Goal: Contribute content

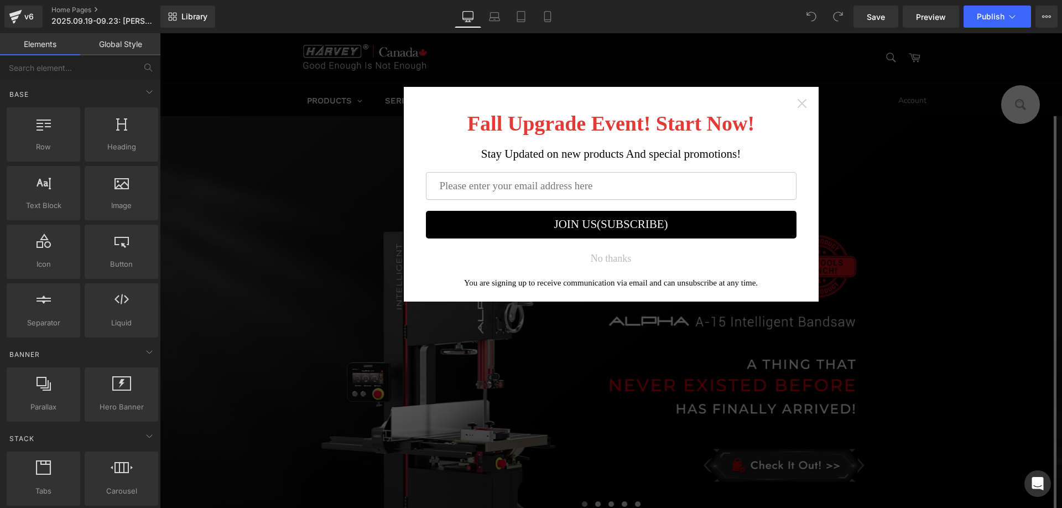
click at [802, 104] on icon "Close widget" at bounding box center [801, 103] width 11 height 11
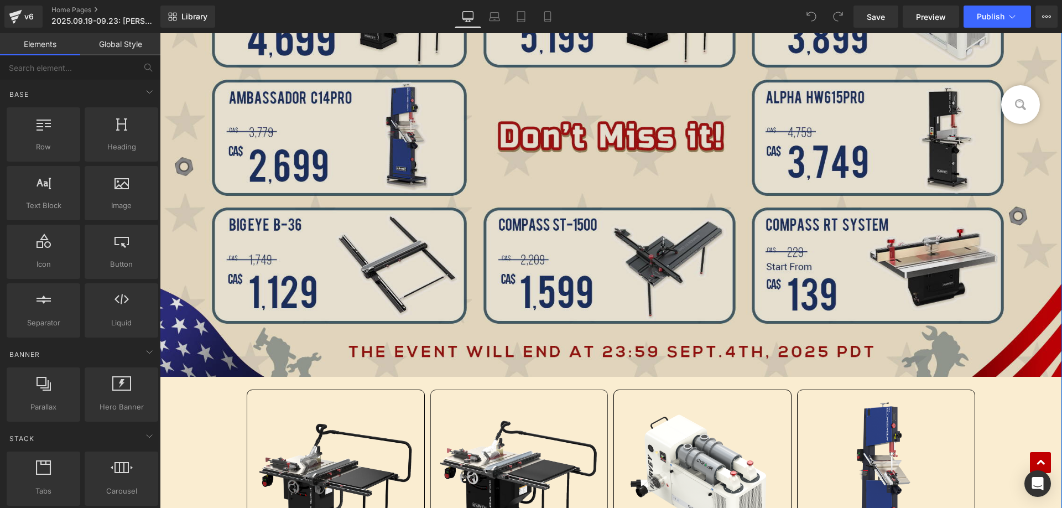
scroll to position [719, 0]
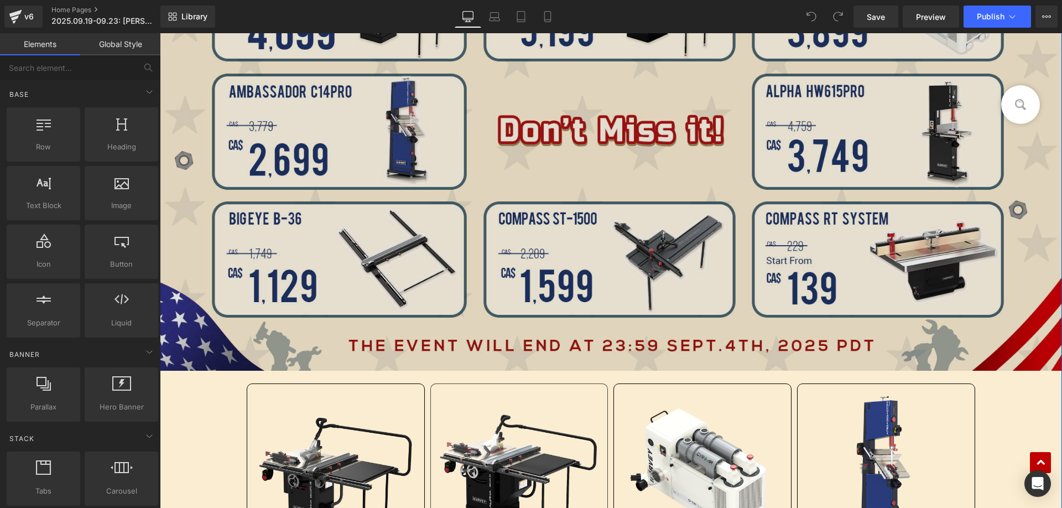
click at [555, 137] on img at bounding box center [611, 106] width 902 height 528
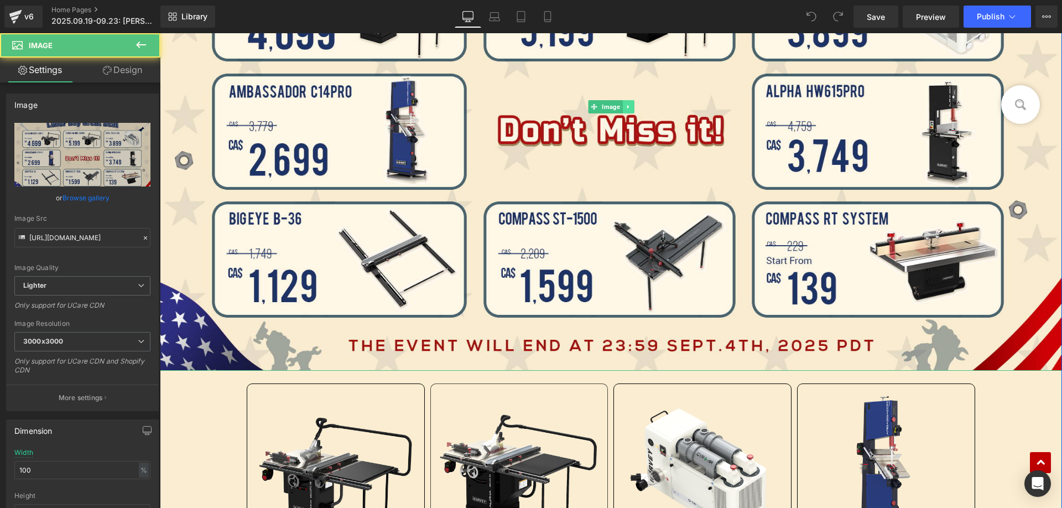
click at [629, 107] on link at bounding box center [628, 106] width 12 height 13
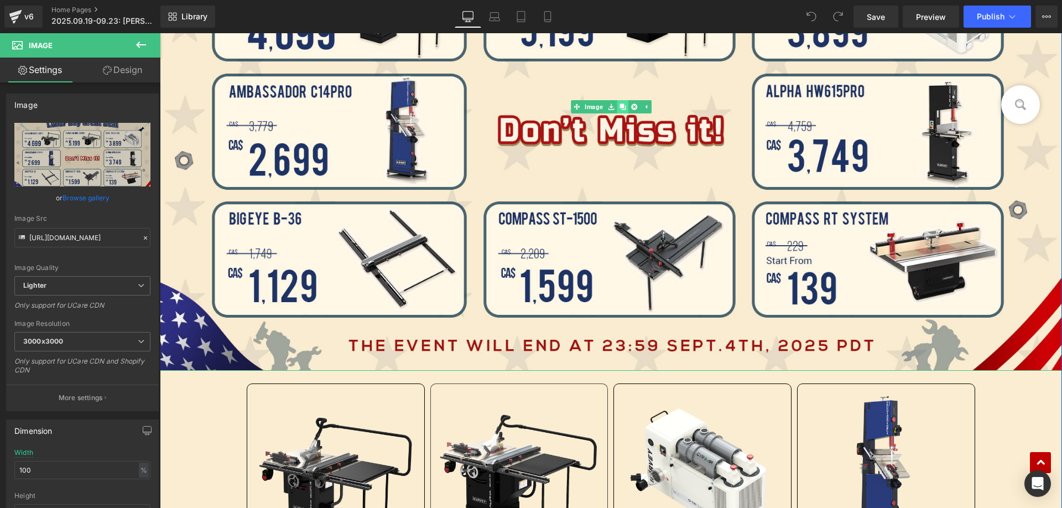
click at [619, 109] on icon at bounding box center [622, 106] width 6 height 6
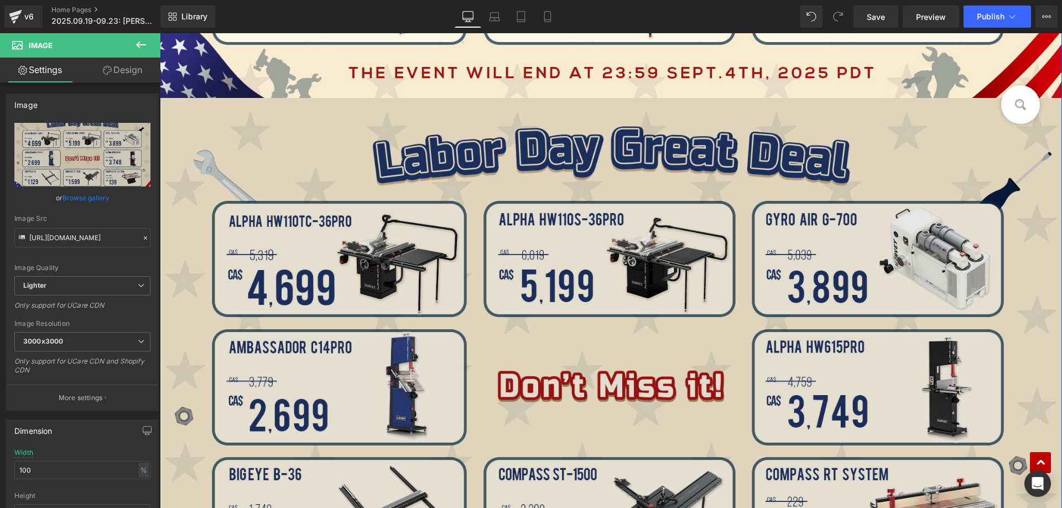
scroll to position [1012, 0]
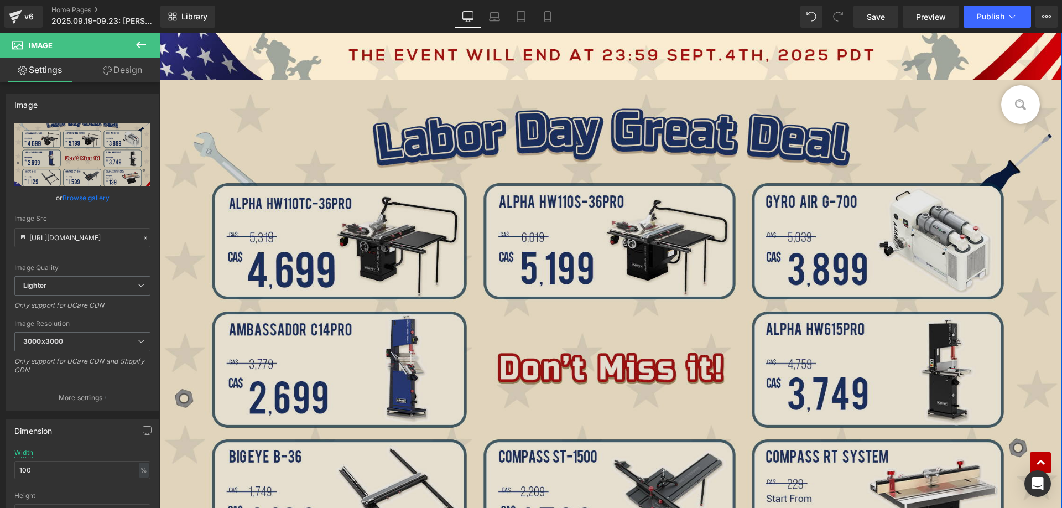
click at [415, 197] on img at bounding box center [611, 344] width 902 height 528
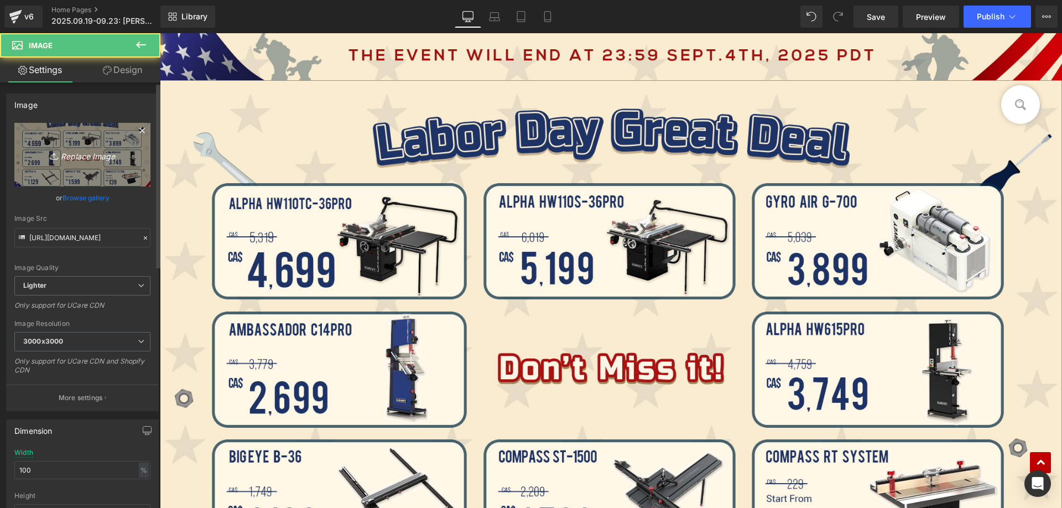
click at [77, 142] on link "Replace Image" at bounding box center [82, 155] width 136 height 64
type input "C:\fakepath\edm_02.jpg"
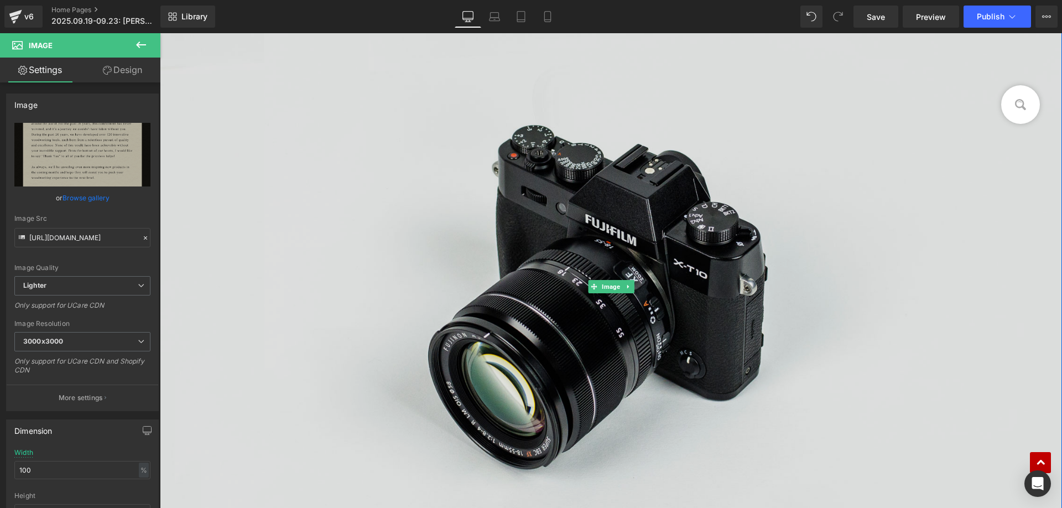
scroll to position [4054, 0]
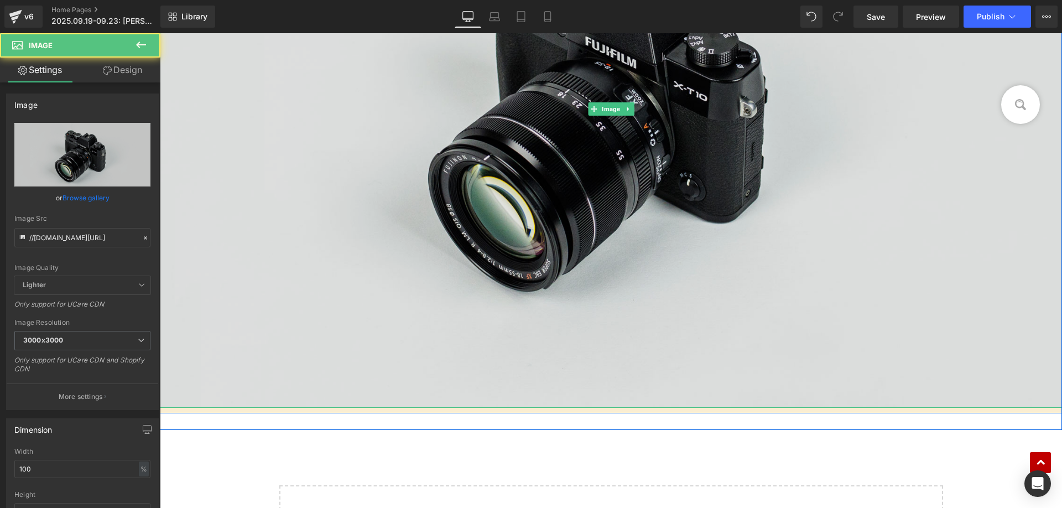
click at [325, 159] on img at bounding box center [611, 109] width 902 height 598
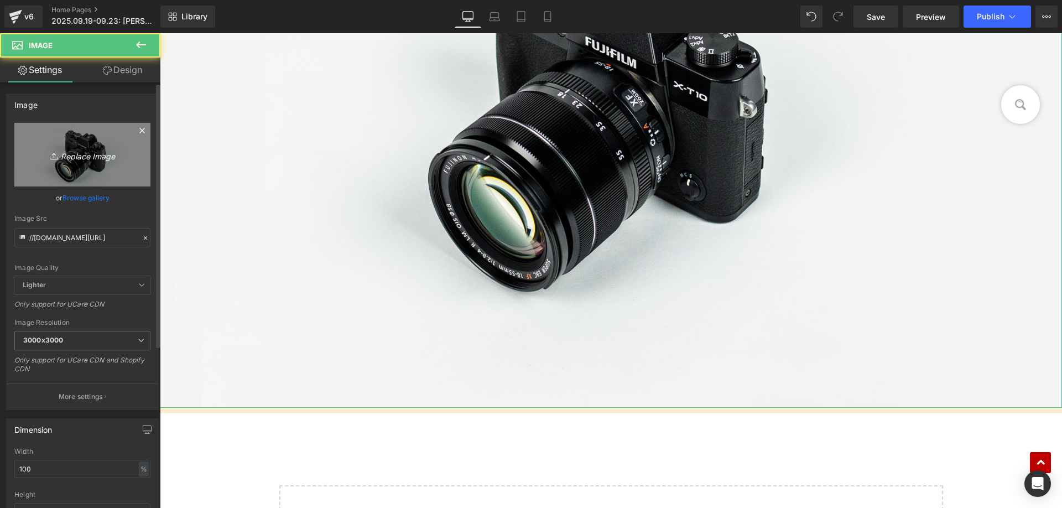
click at [69, 152] on icon "Replace Image" at bounding box center [82, 155] width 88 height 14
type input "C:\fakepath\透明底标题.png"
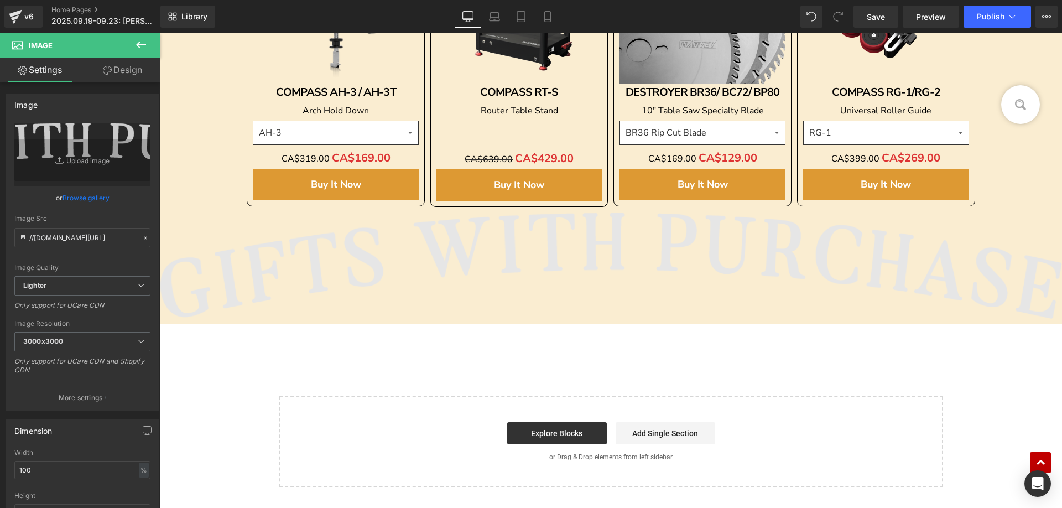
scroll to position [3667, 0]
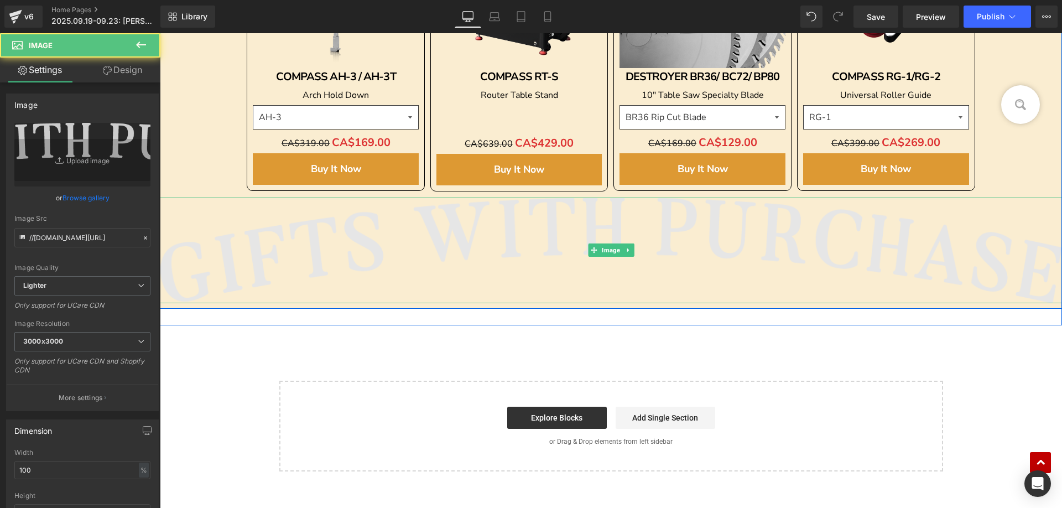
click at [403, 236] on img at bounding box center [611, 250] width 902 height 106
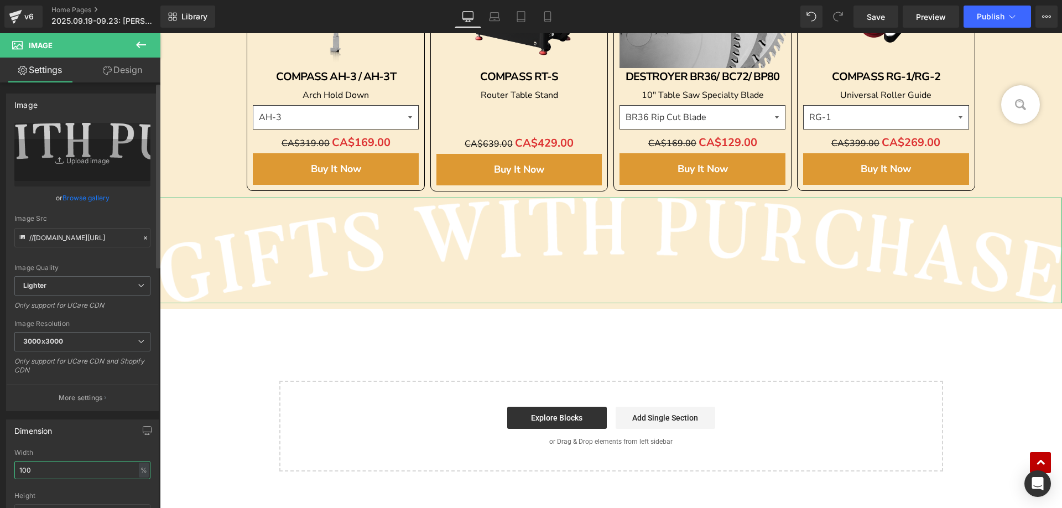
drag, startPoint x: 49, startPoint y: 473, endPoint x: 0, endPoint y: 470, distance: 48.8
click at [0, 470] on div "Dimension 100% Width 100 % % px auto Height auto 0 Circle Image" at bounding box center [82, 485] width 165 height 149
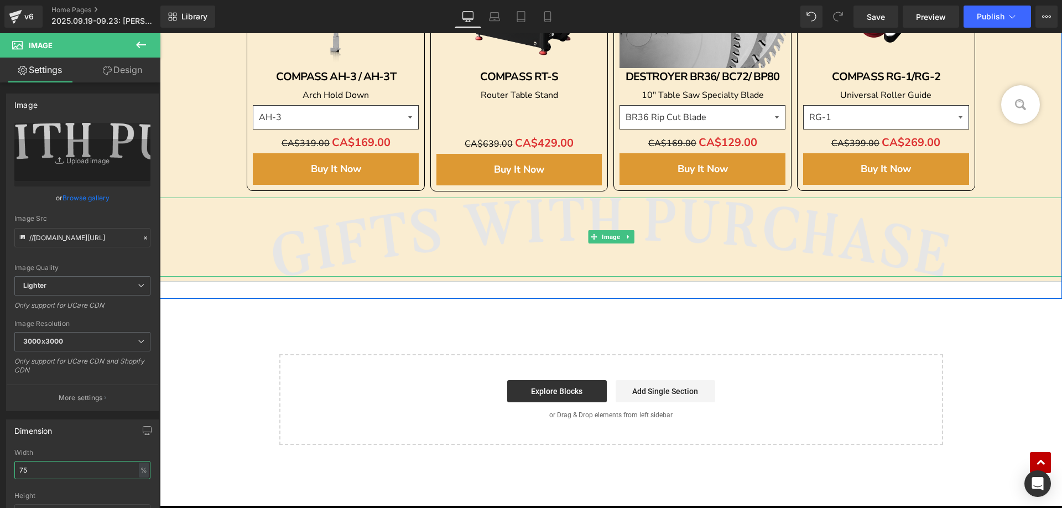
scroll to position [3611, 0]
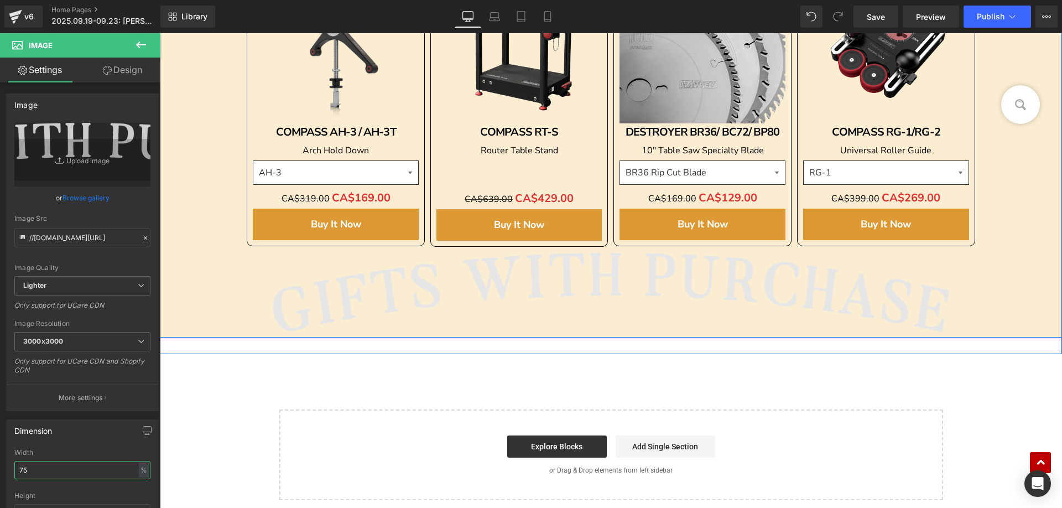
type input "75"
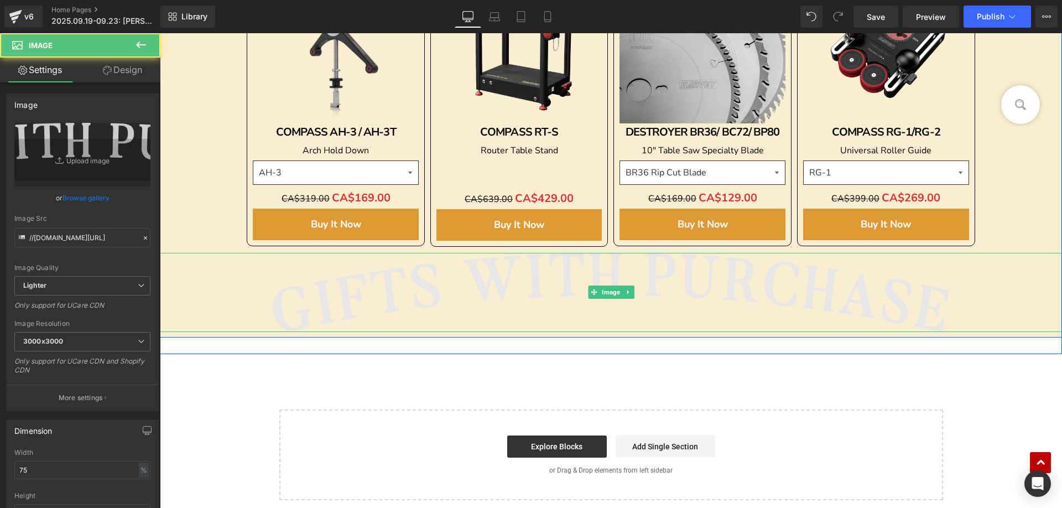
drag, startPoint x: 581, startPoint y: 305, endPoint x: 607, endPoint y: 304, distance: 25.5
click at [581, 305] on img at bounding box center [611, 293] width 676 height 80
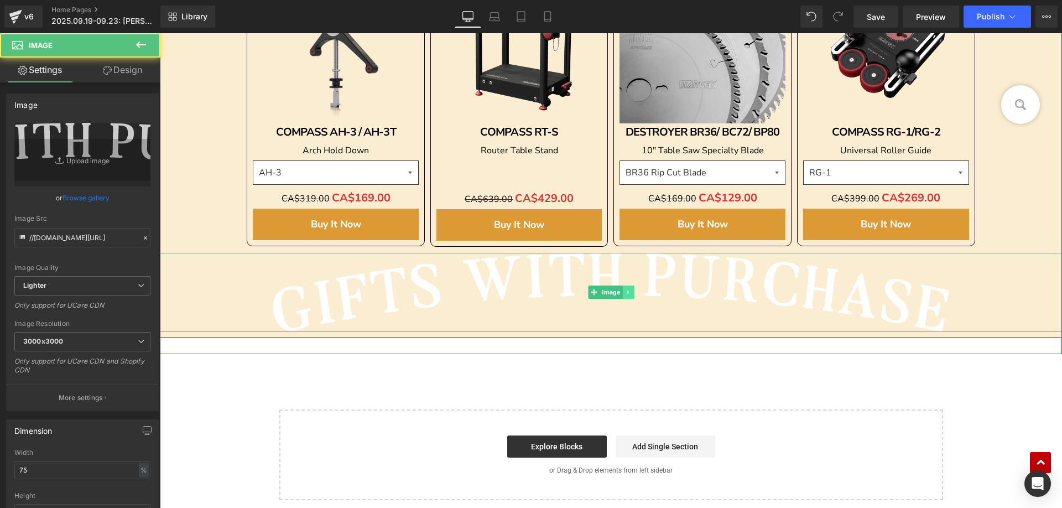
click at [625, 293] on icon at bounding box center [628, 292] width 6 height 7
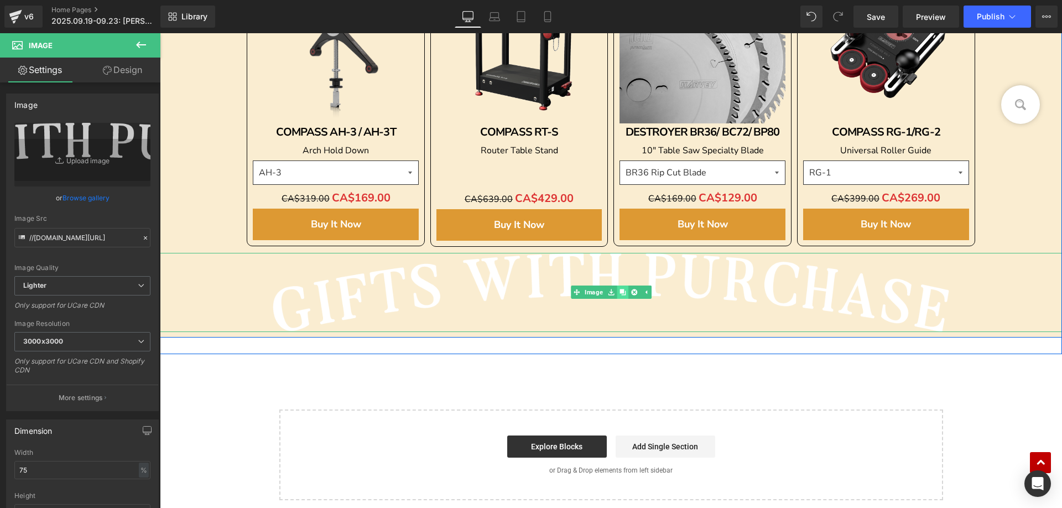
click at [619, 294] on icon at bounding box center [622, 292] width 6 height 7
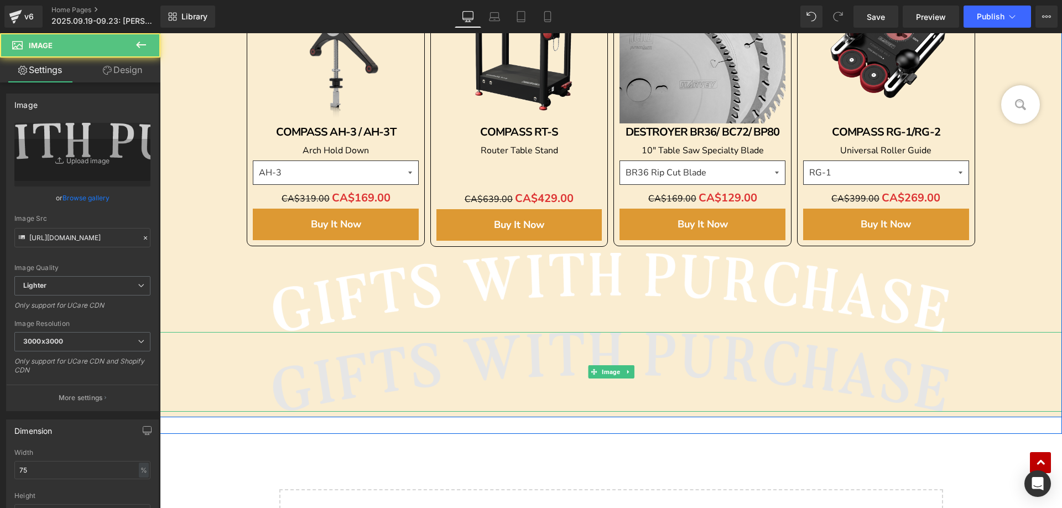
click at [466, 377] on img at bounding box center [611, 372] width 676 height 80
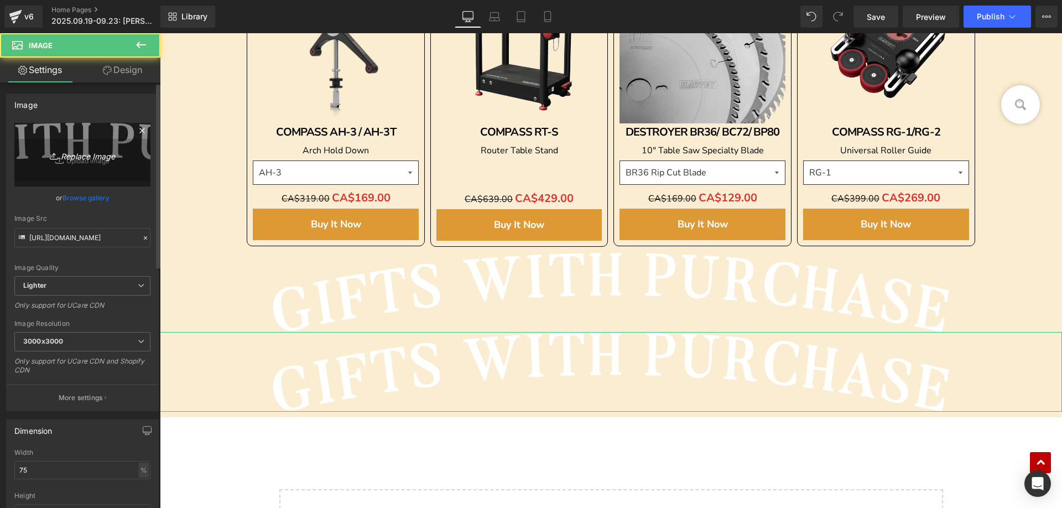
click at [60, 142] on link "Replace Image" at bounding box center [82, 155] width 136 height 64
type input "C:\fakepath\edm_06.jpg"
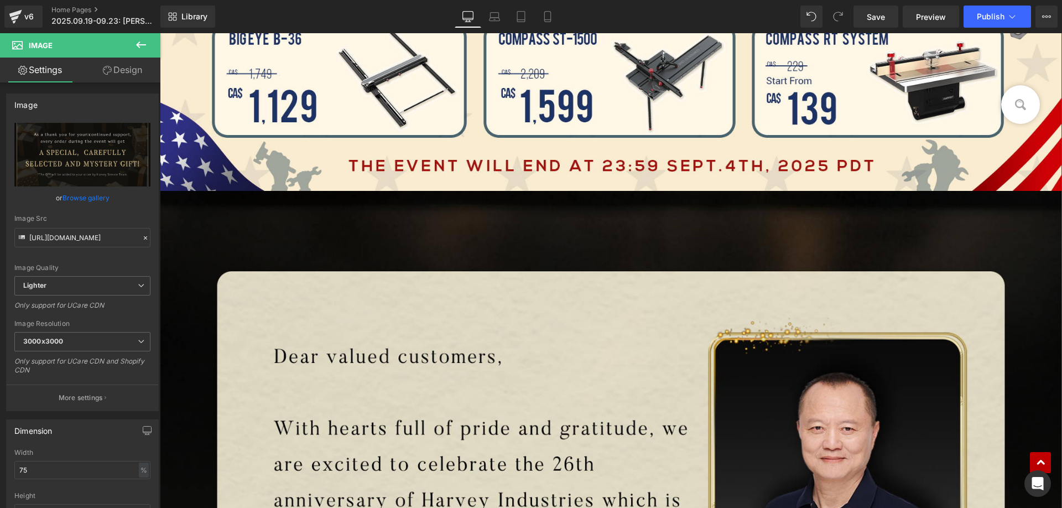
scroll to position [1233, 0]
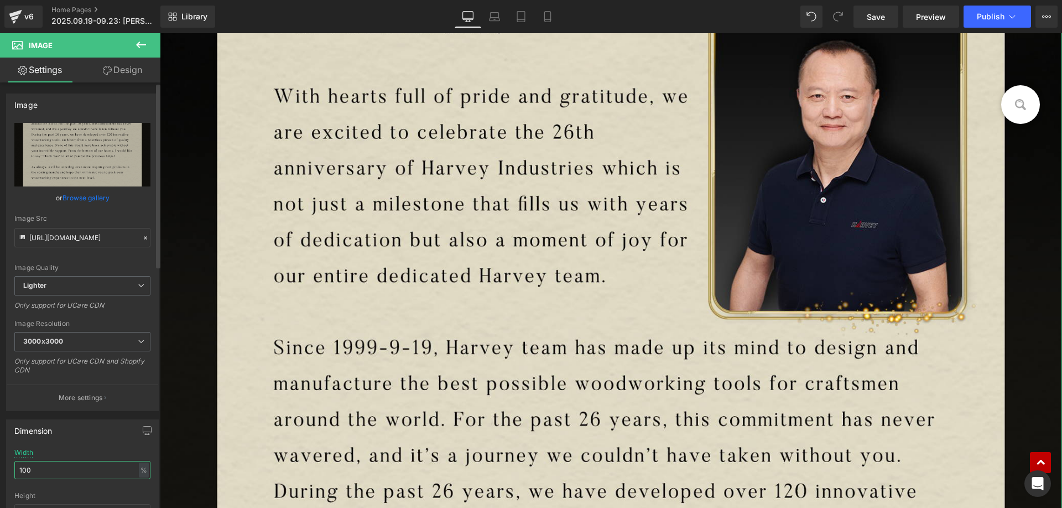
drag, startPoint x: 40, startPoint y: 469, endPoint x: 0, endPoint y: 467, distance: 40.4
click at [0, 468] on div "Dimension 100% Width 100 % % px auto Height auto 0 Circle Image" at bounding box center [82, 485] width 165 height 149
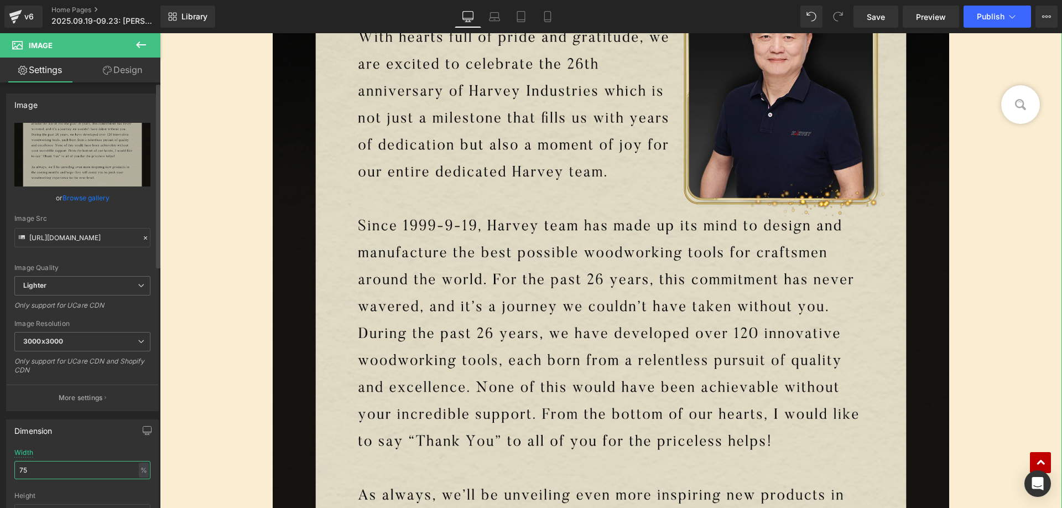
drag, startPoint x: 15, startPoint y: 463, endPoint x: 1, endPoint y: 463, distance: 14.4
click at [1, 463] on div "Dimension 100% Width 75 % % px auto Height auto 0 Circle Image" at bounding box center [82, 485] width 165 height 149
type input "100"
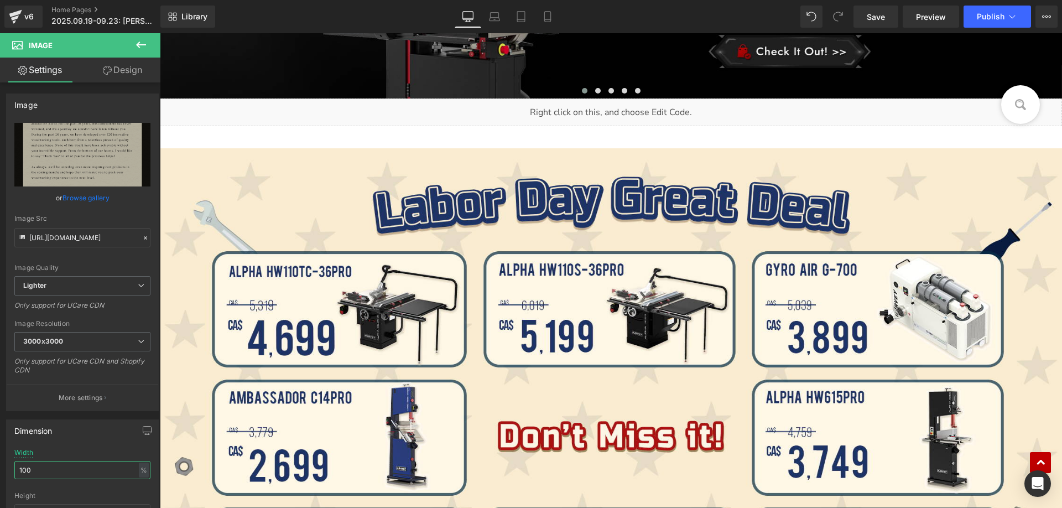
scroll to position [553, 0]
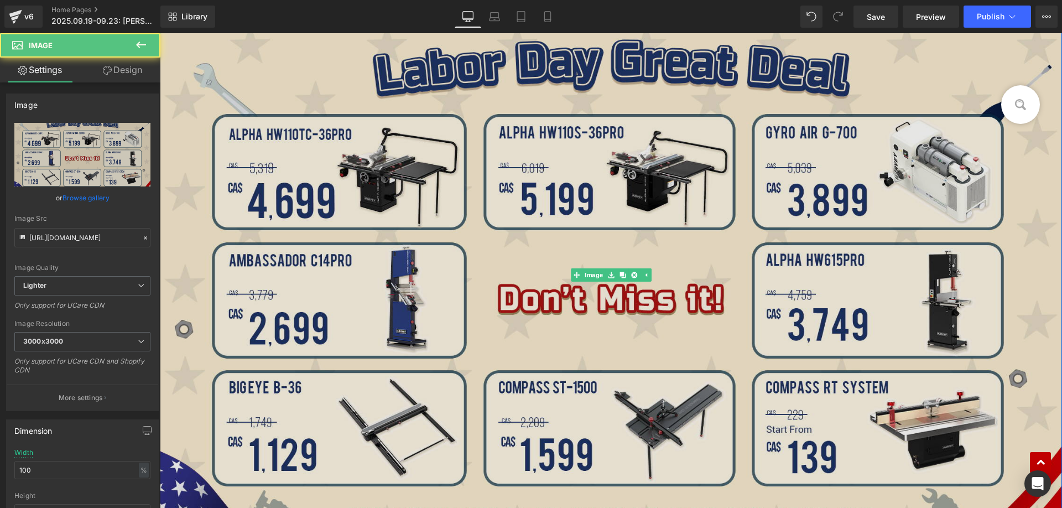
click at [468, 228] on img at bounding box center [611, 275] width 902 height 528
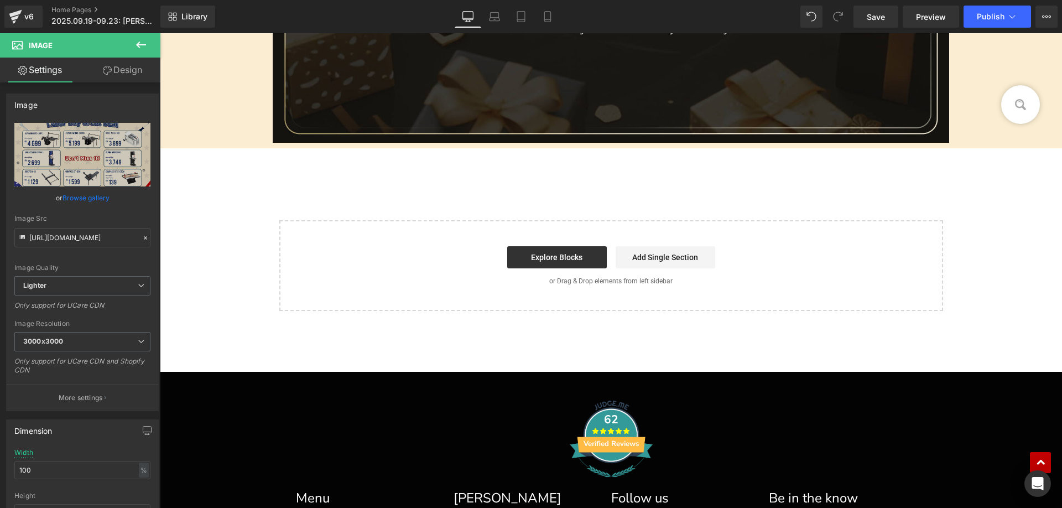
scroll to position [4258, 0]
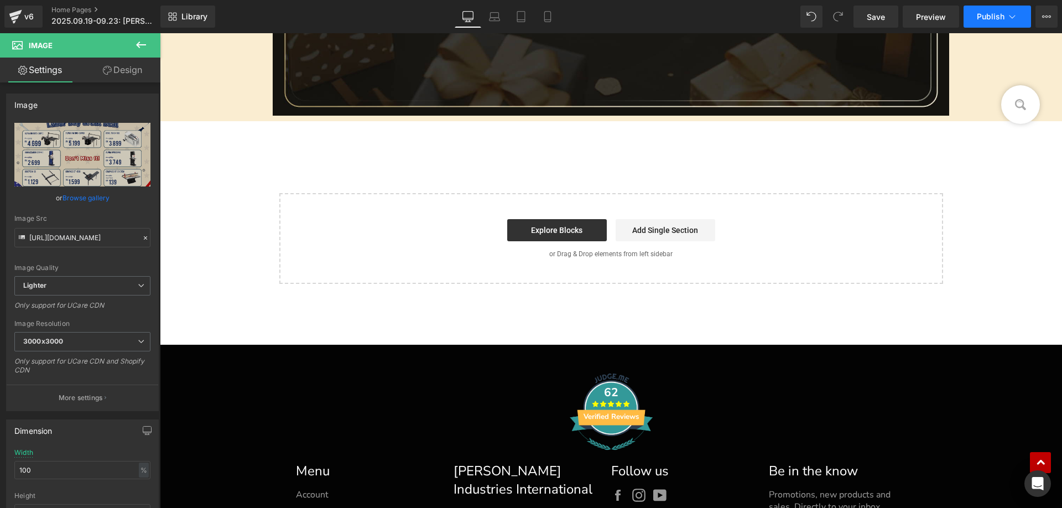
click at [986, 13] on span "Publish" at bounding box center [991, 16] width 28 height 9
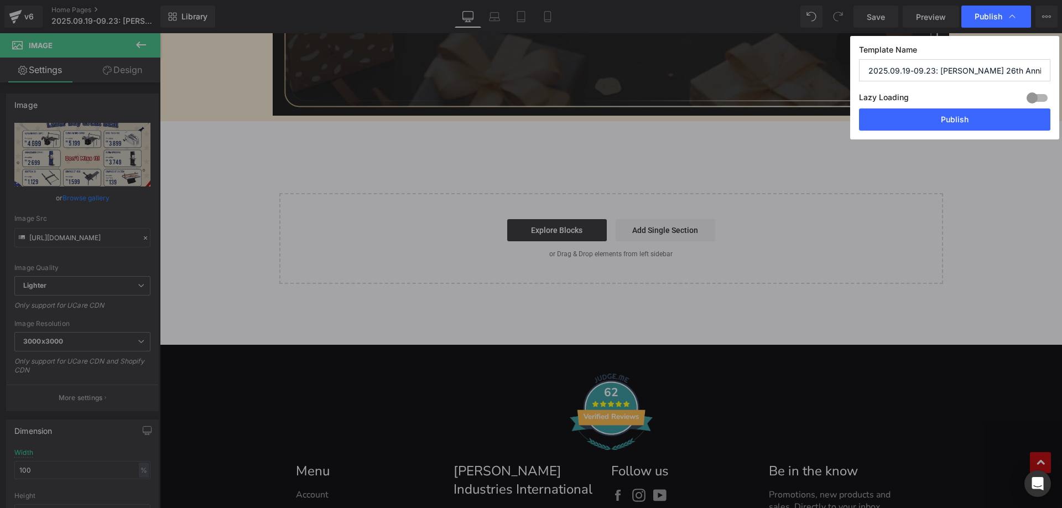
click at [905, 107] on label "Lazy Loading Build" at bounding box center [884, 99] width 50 height 18
click at [905, 114] on button "Publish" at bounding box center [954, 119] width 191 height 22
